Goal: Task Accomplishment & Management: Manage account settings

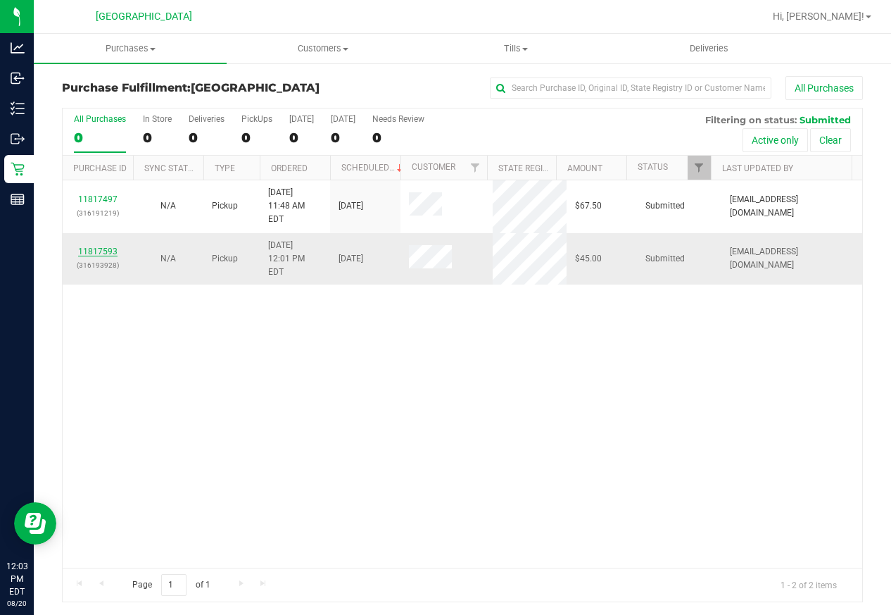
click at [94, 246] on link "11817593" at bounding box center [97, 251] width 39 height 10
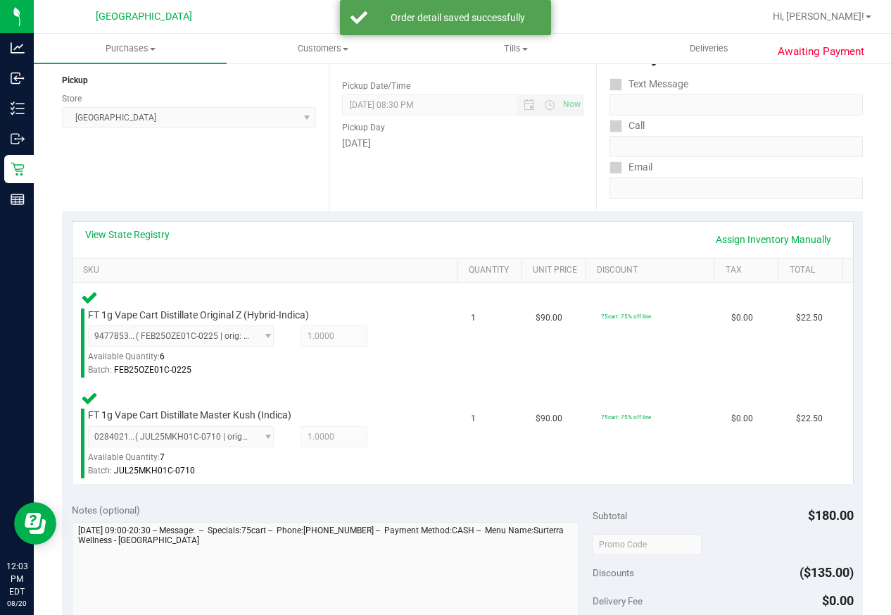
scroll to position [422, 0]
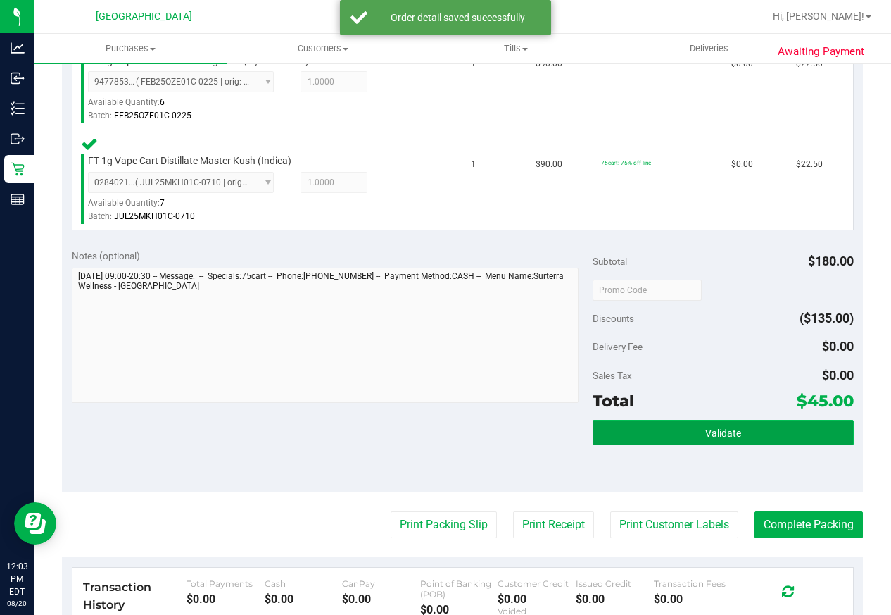
click at [717, 436] on span "Validate" at bounding box center [723, 432] width 36 height 11
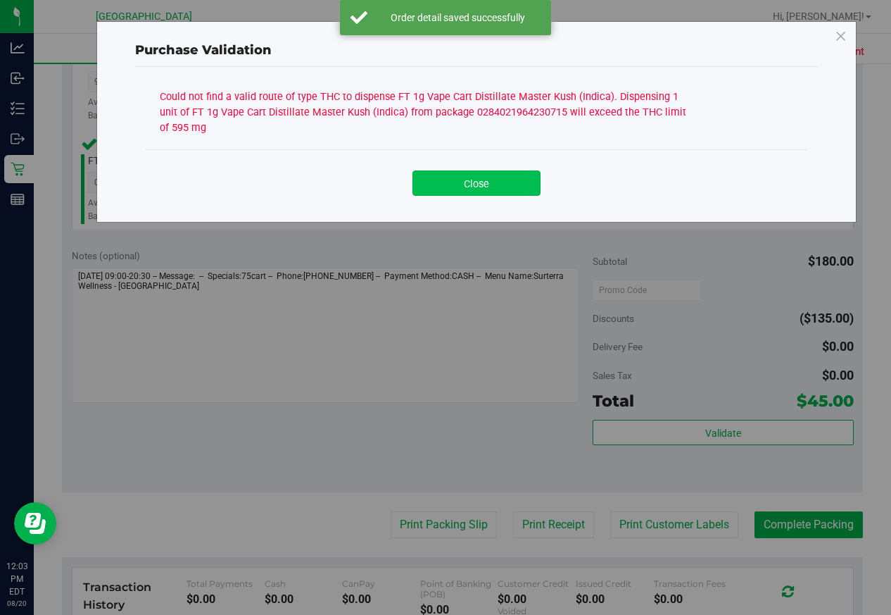
click at [475, 173] on button "Close" at bounding box center [477, 182] width 128 height 25
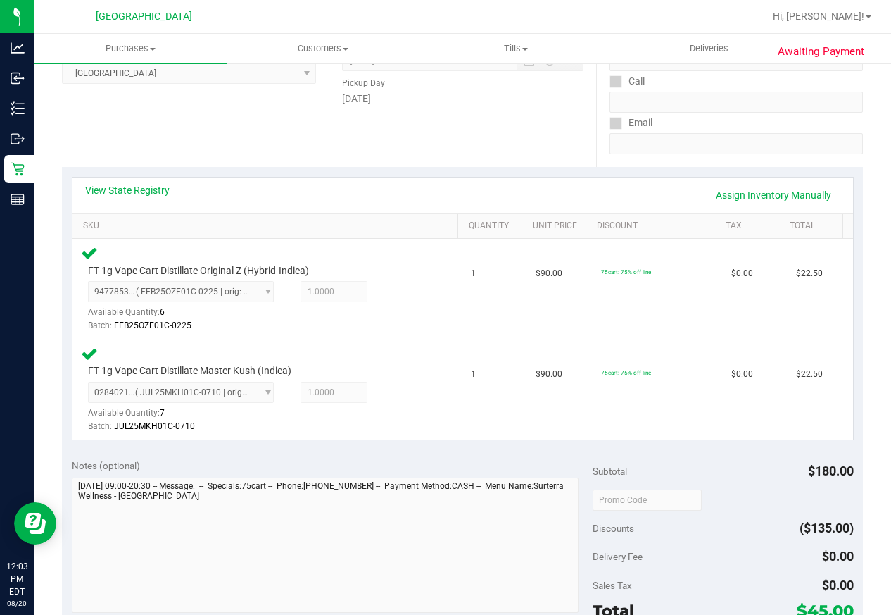
scroll to position [211, 0]
click at [135, 181] on div "View State Registry Assign Inventory Manually" at bounding box center [463, 197] width 781 height 36
click at [143, 192] on link "View State Registry" at bounding box center [127, 191] width 84 height 14
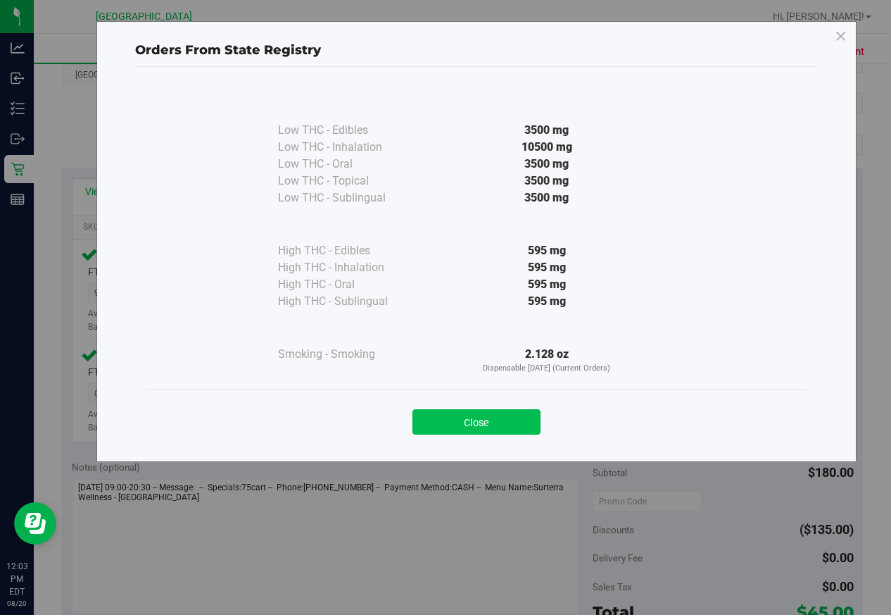
click at [447, 420] on button "Close" at bounding box center [477, 421] width 128 height 25
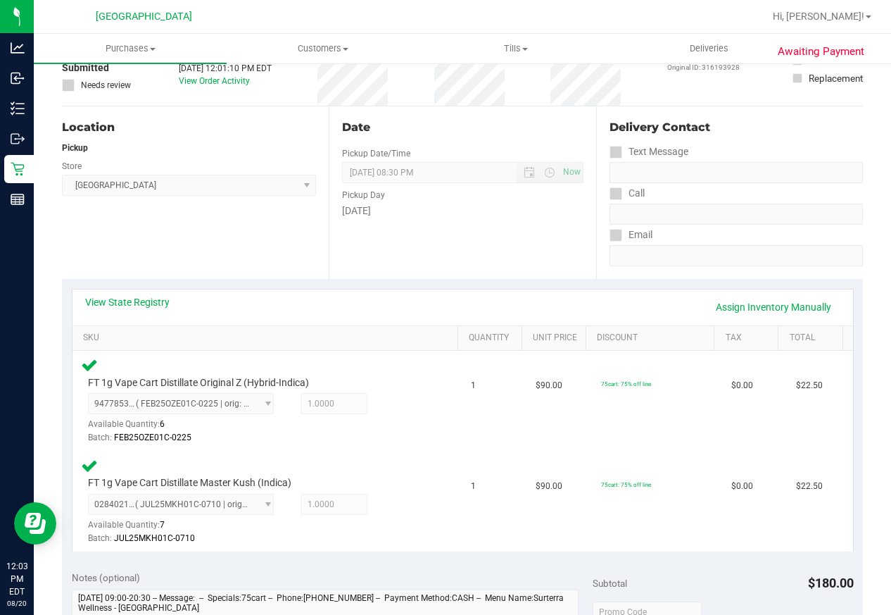
scroll to position [0, 0]
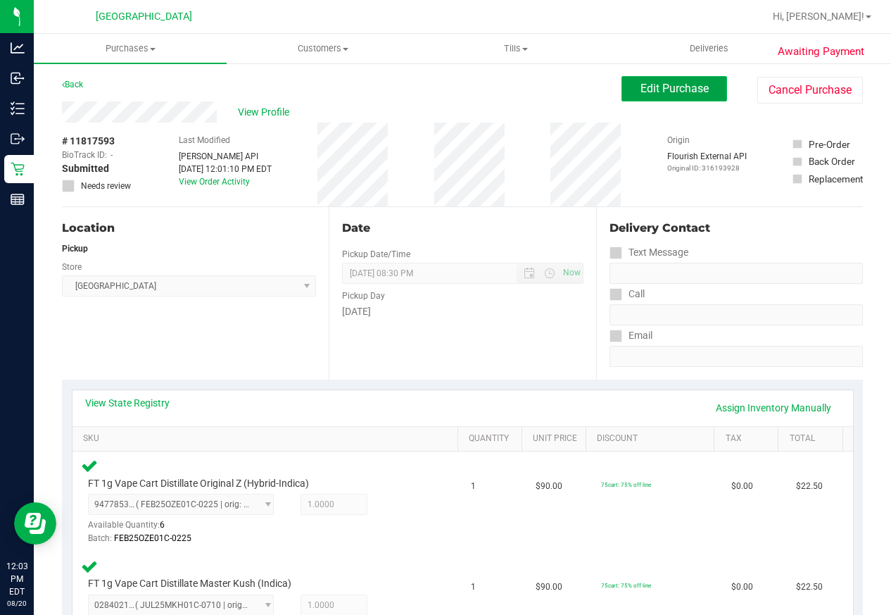
click at [631, 95] on button "Edit Purchase" at bounding box center [675, 88] width 106 height 25
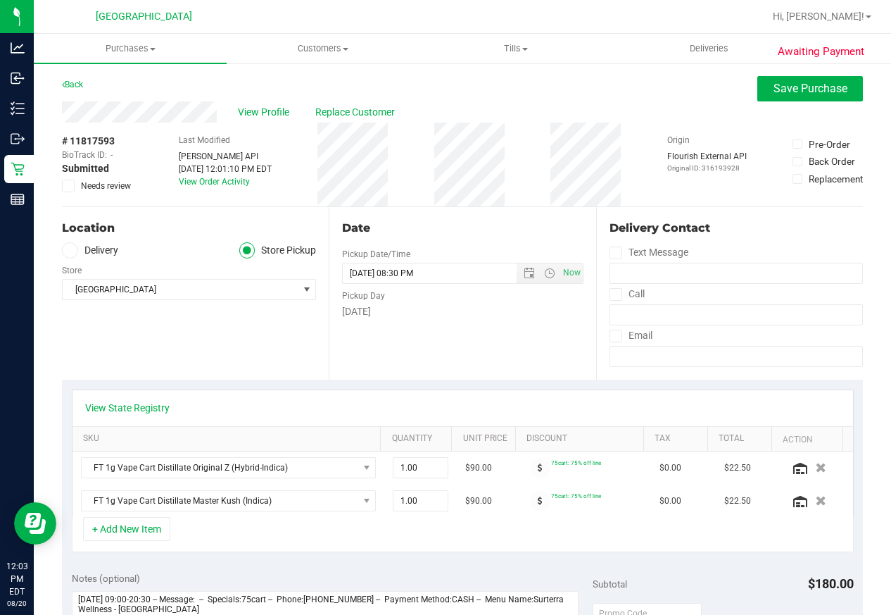
click at [70, 186] on icon at bounding box center [68, 186] width 9 height 0
click at [0, 0] on input "Needs review" at bounding box center [0, 0] width 0 height 0
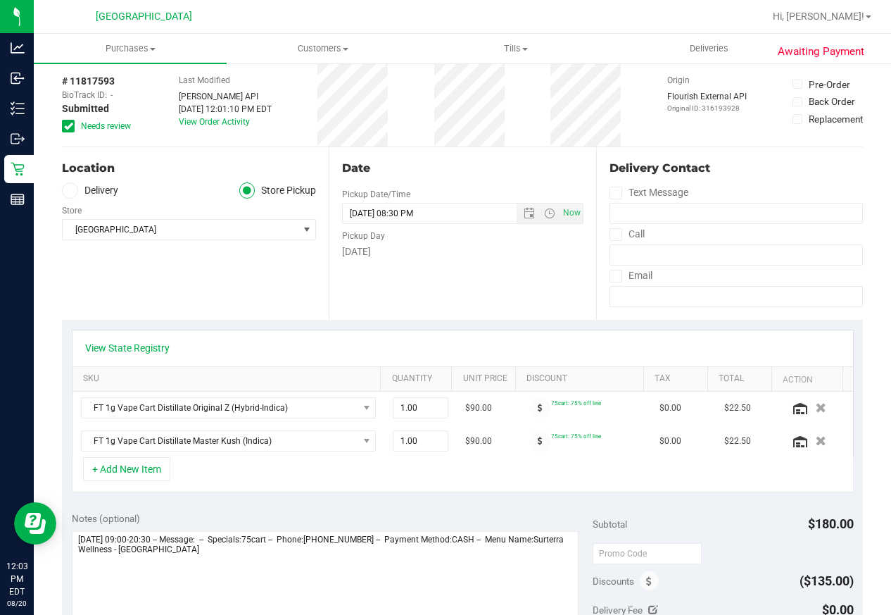
scroll to position [141, 0]
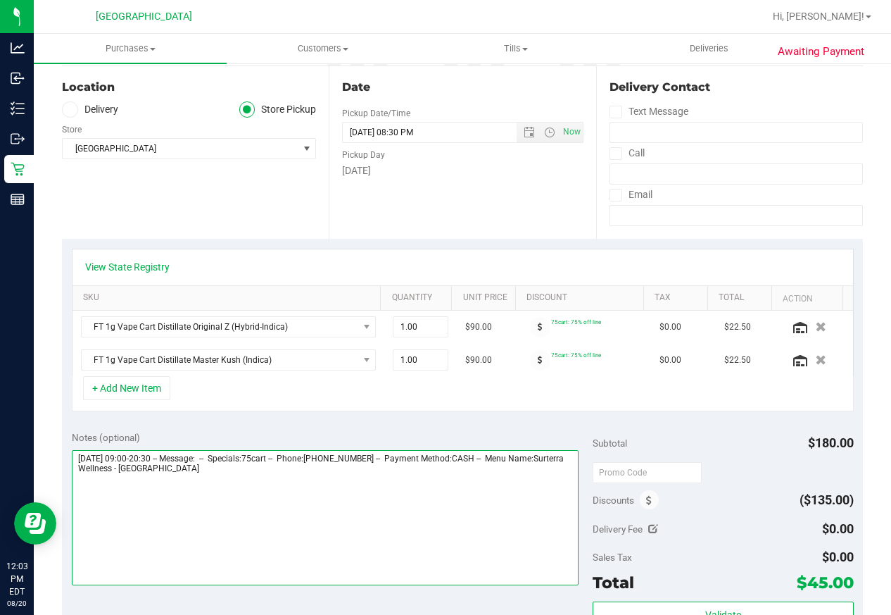
click at [308, 486] on textarea at bounding box center [326, 517] width 508 height 135
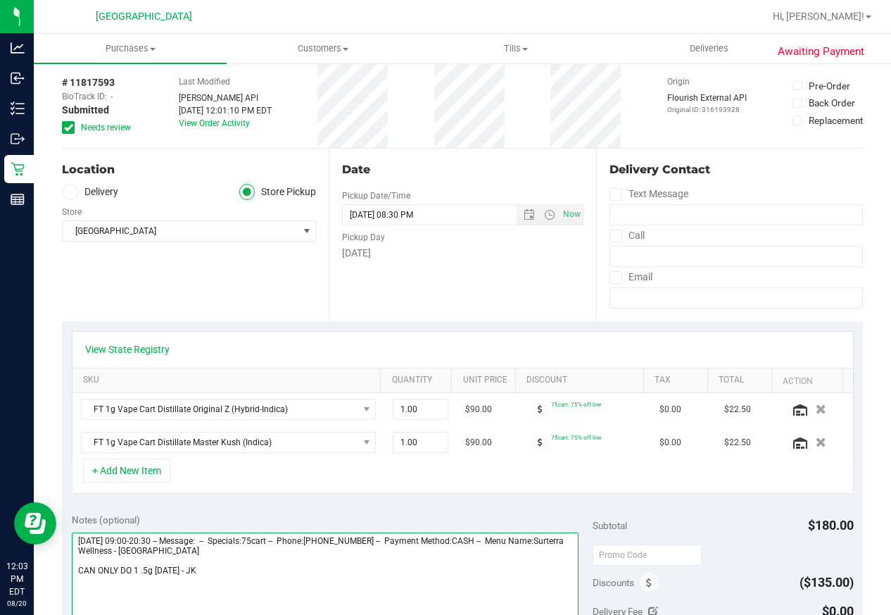
scroll to position [0, 0]
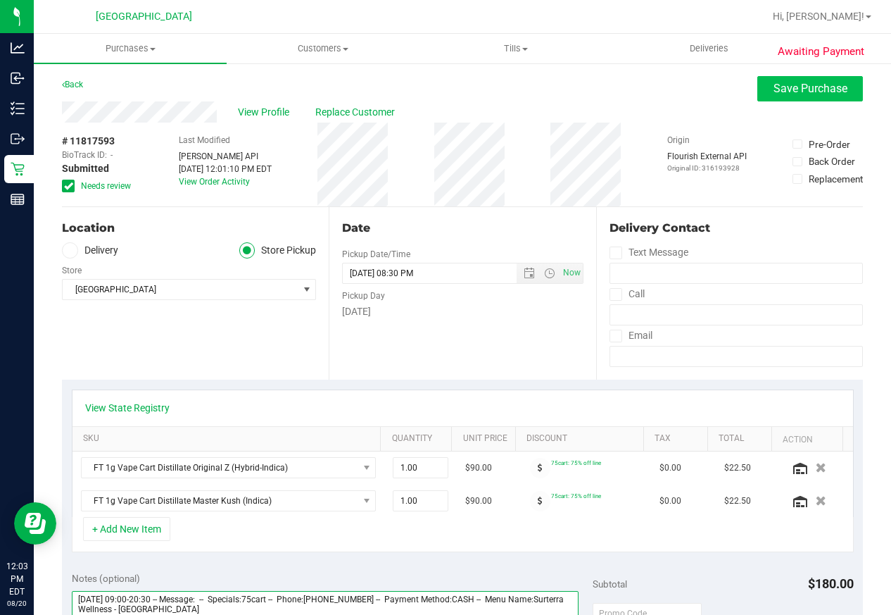
type textarea "[DATE] 09:00-20:30 -- Message: -- Specials:75cart -- Phone:[PHONE_NUMBER] -- Pa…"
click at [769, 95] on button "Save Purchase" at bounding box center [811, 88] width 106 height 25
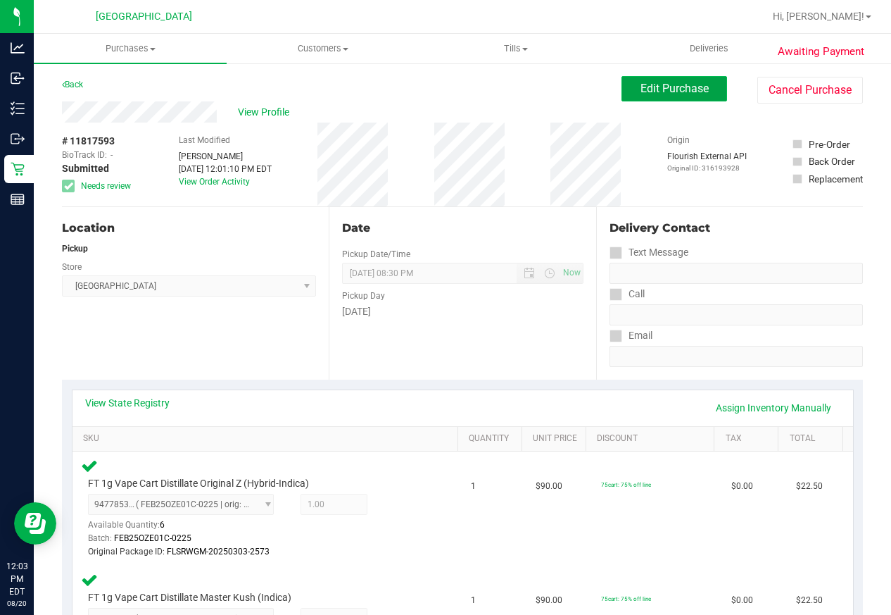
click at [681, 92] on span "Edit Purchase" at bounding box center [675, 88] width 68 height 13
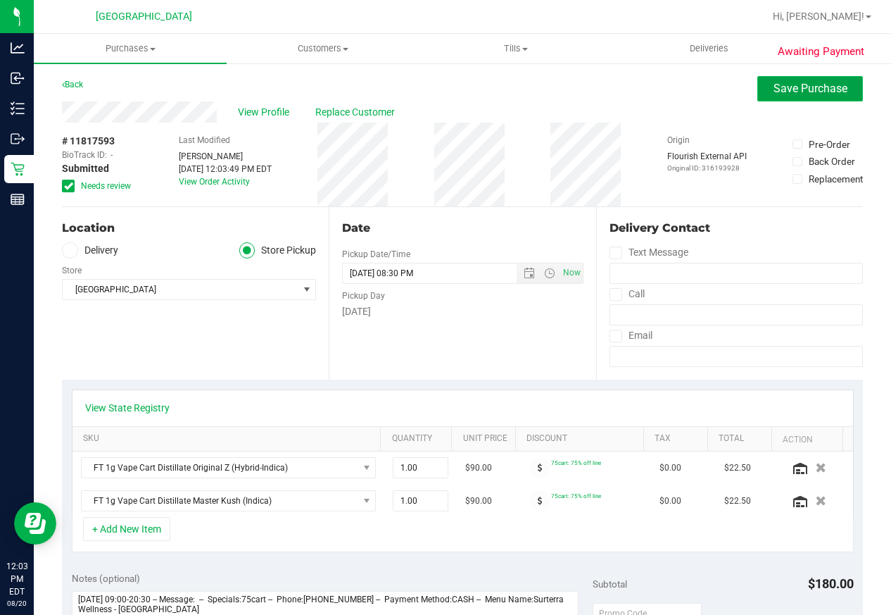
click at [781, 89] on span "Save Purchase" at bounding box center [811, 88] width 74 height 13
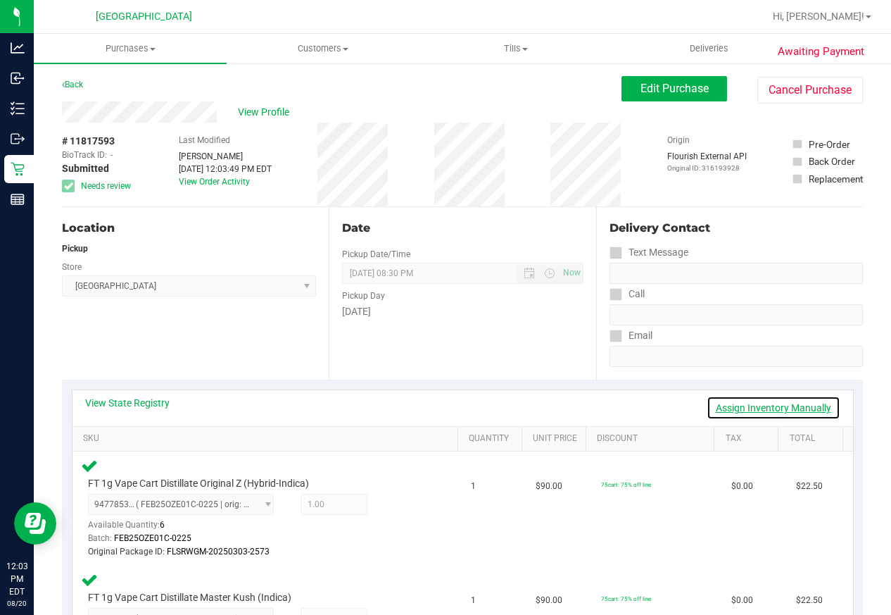
click at [731, 410] on link "Assign Inventory Manually" at bounding box center [774, 408] width 134 height 24
click at [389, 509] on icon at bounding box center [396, 506] width 15 height 16
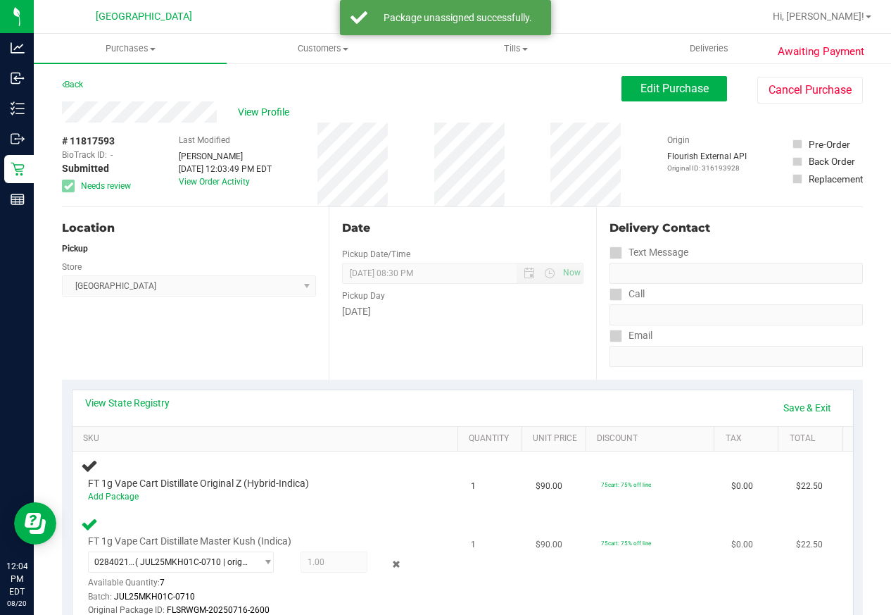
click at [390, 560] on icon at bounding box center [396, 563] width 15 height 16
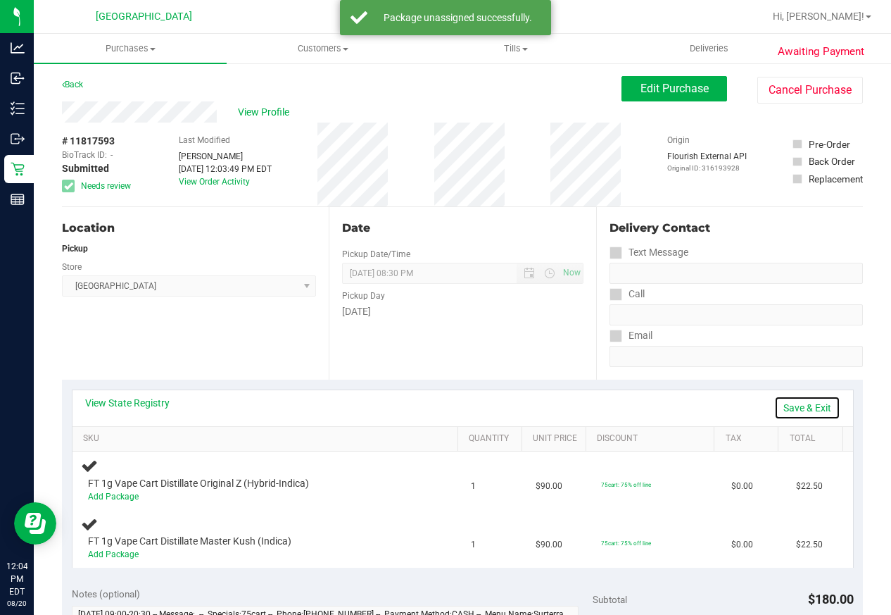
click at [786, 406] on link "Save & Exit" at bounding box center [807, 408] width 66 height 24
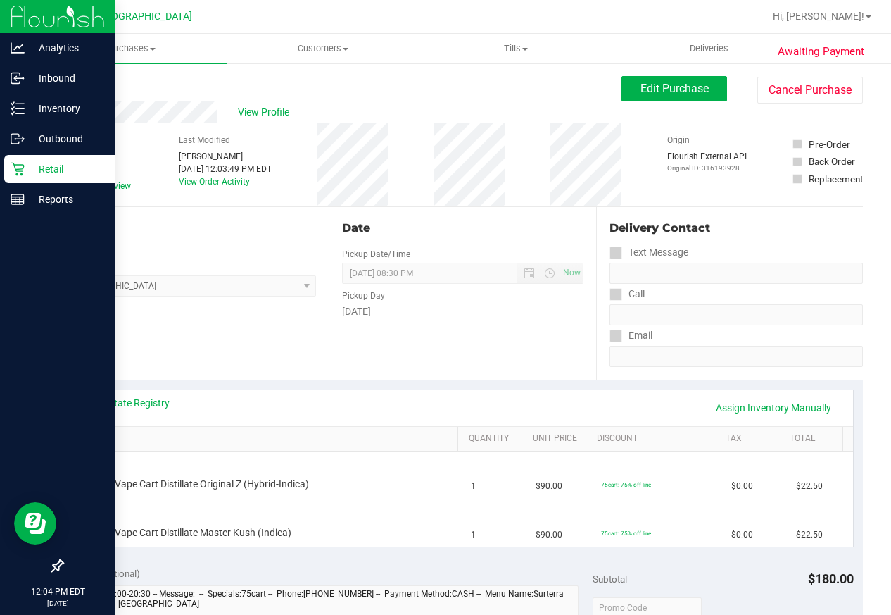
click at [30, 169] on p "Retail" at bounding box center [67, 169] width 84 height 17
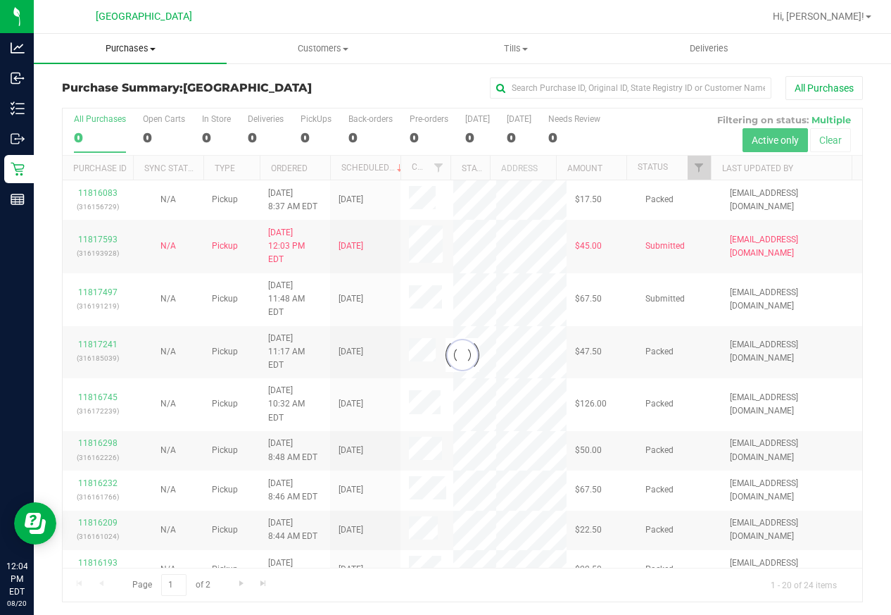
click at [153, 46] on span "Purchases" at bounding box center [130, 48] width 193 height 13
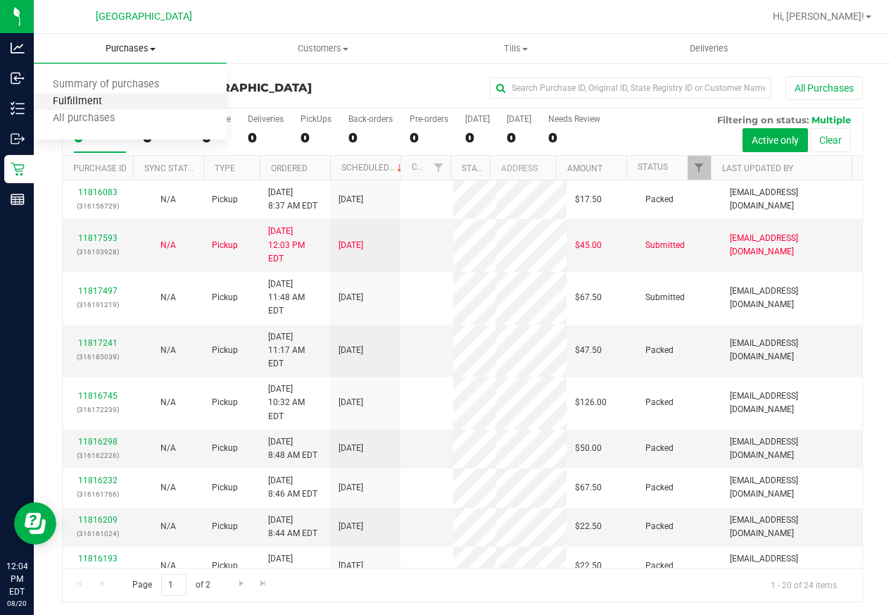
click at [112, 98] on span "Fulfillment" at bounding box center [77, 102] width 87 height 12
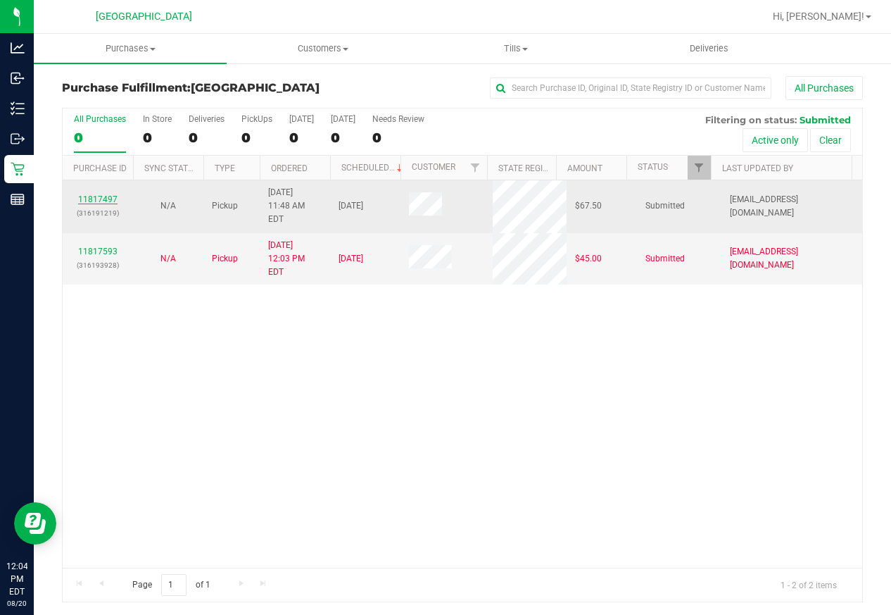
click at [111, 194] on link "11817497" at bounding box center [97, 199] width 39 height 10
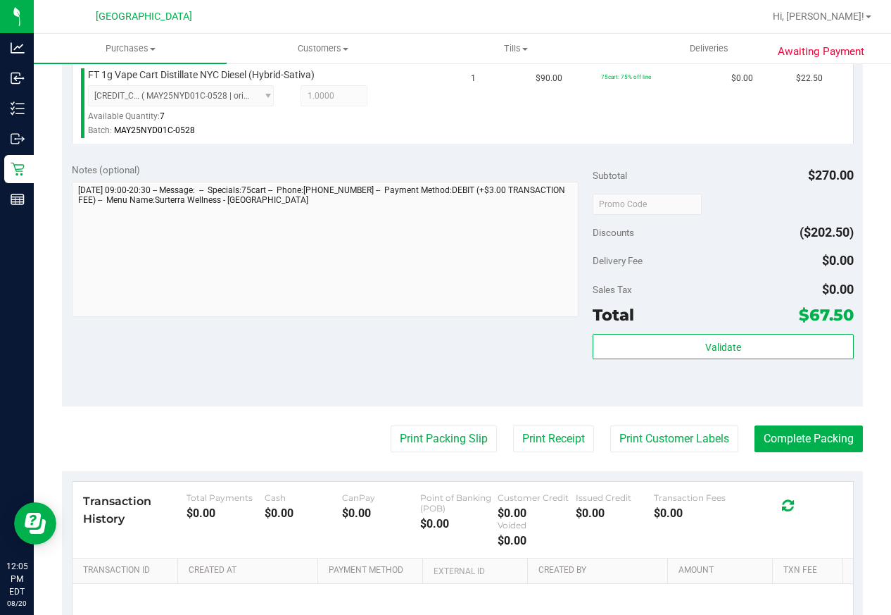
scroll to position [634, 0]
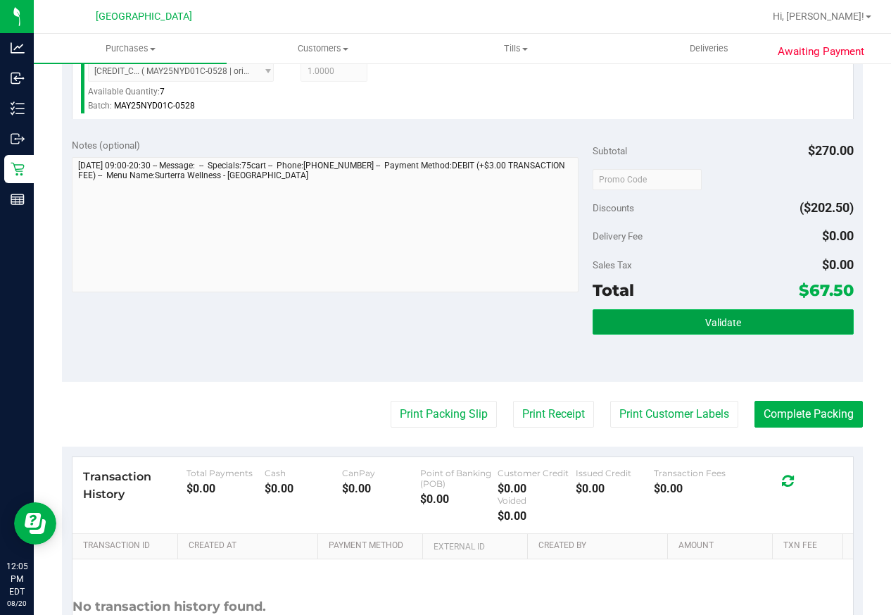
click at [758, 334] on button "Validate" at bounding box center [723, 321] width 260 height 25
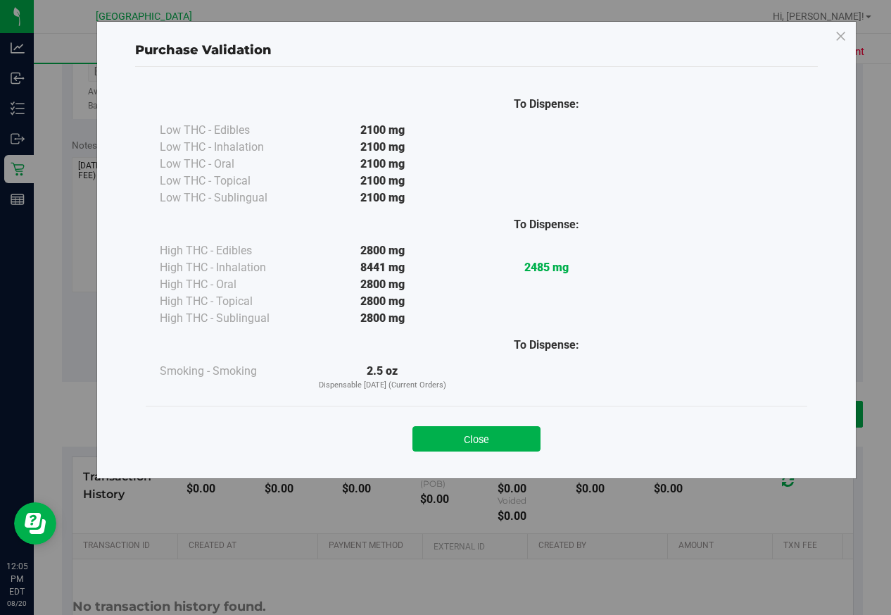
click at [511, 442] on button "Close" at bounding box center [477, 438] width 128 height 25
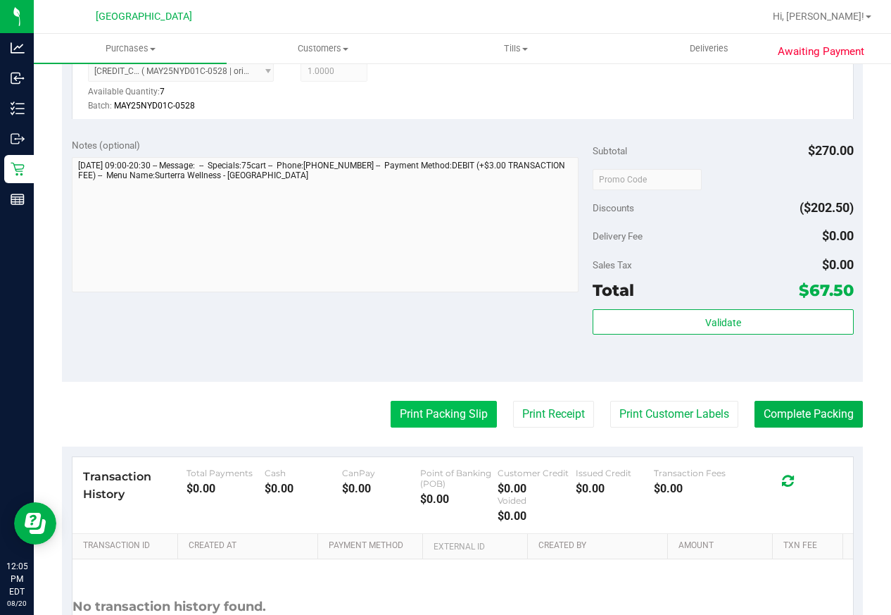
click at [431, 421] on button "Print Packing Slip" at bounding box center [444, 414] width 106 height 27
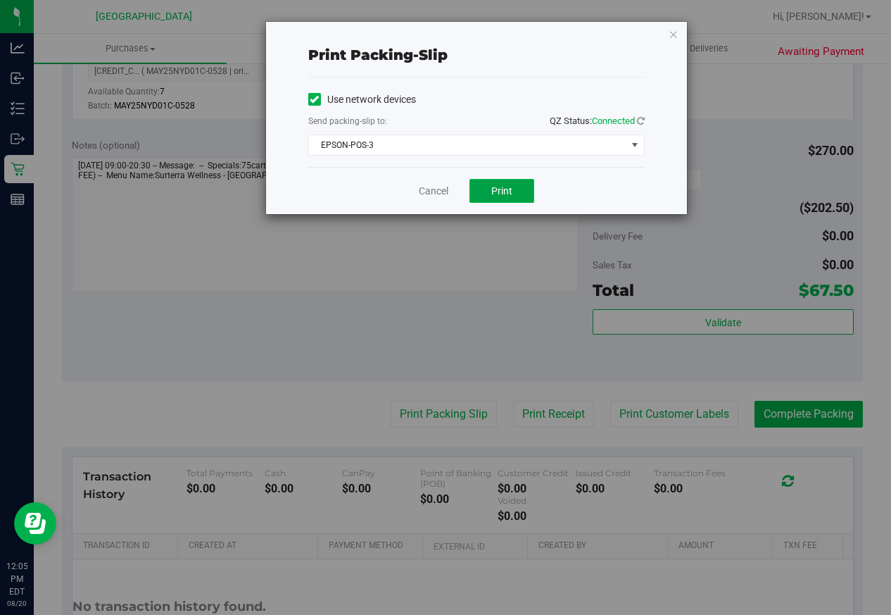
click at [496, 190] on span "Print" at bounding box center [501, 190] width 21 height 11
click at [424, 192] on link "Cancel" at bounding box center [434, 191] width 30 height 15
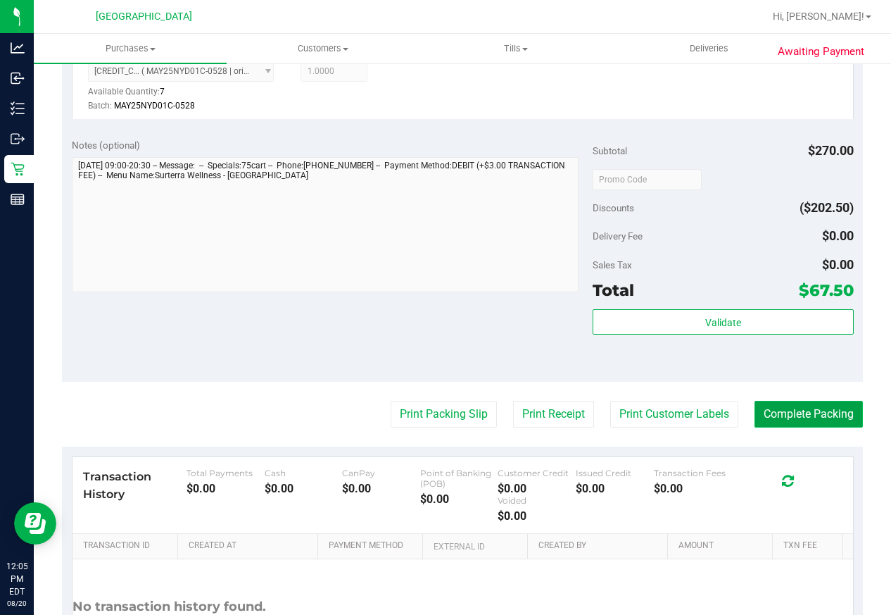
click at [777, 425] on button "Complete Packing" at bounding box center [809, 414] width 108 height 27
